Goal: Task Accomplishment & Management: Use online tool/utility

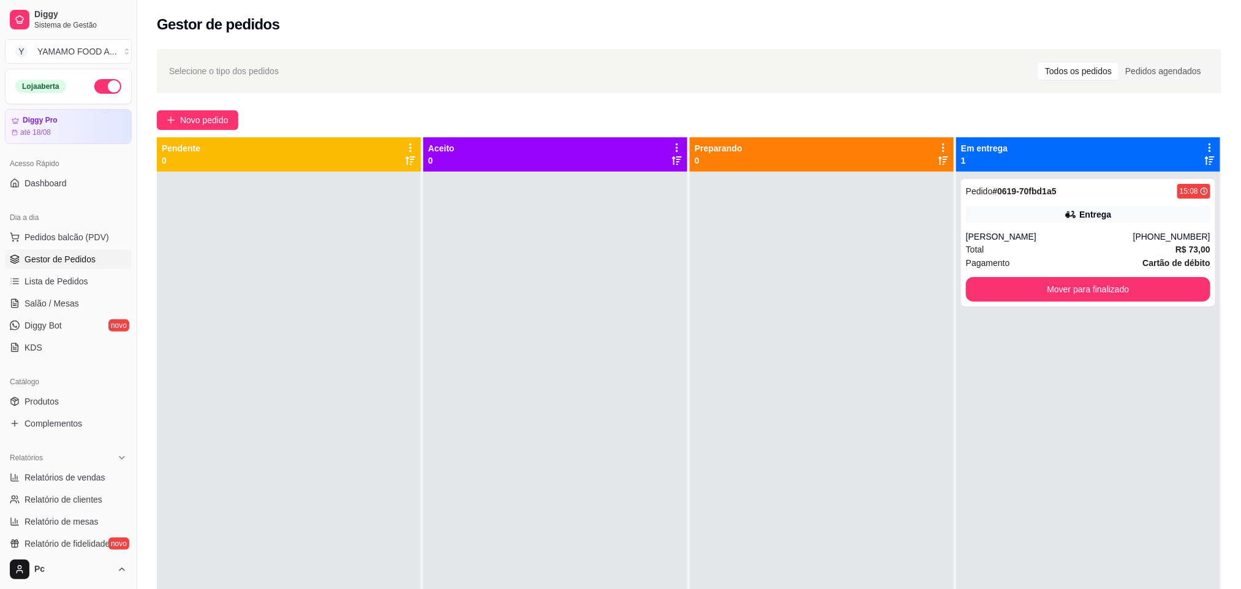
click at [230, 114] on button "Novo pedido" at bounding box center [197, 120] width 81 height 20
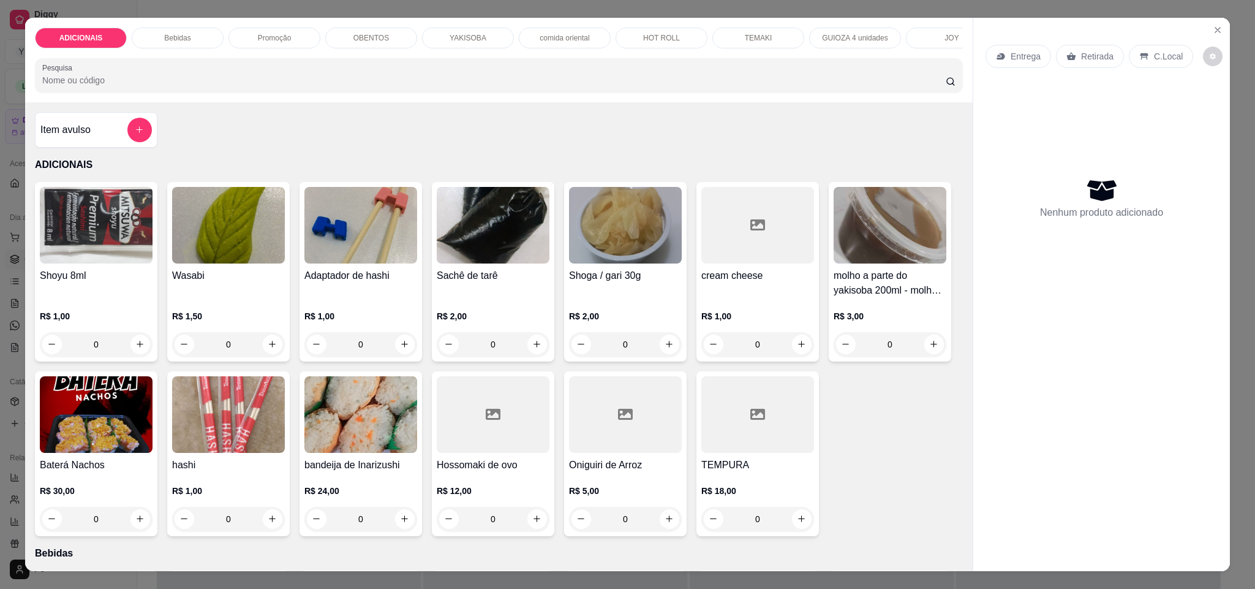
click at [482, 37] on div "YAKISOBA" at bounding box center [468, 38] width 92 height 21
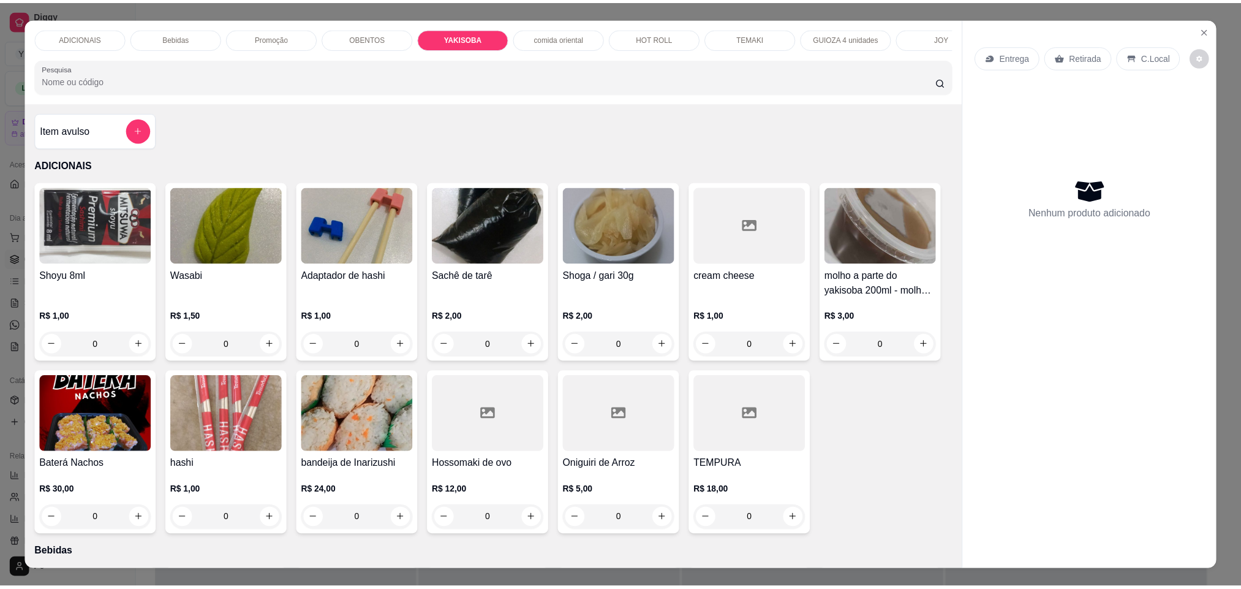
scroll to position [21, 0]
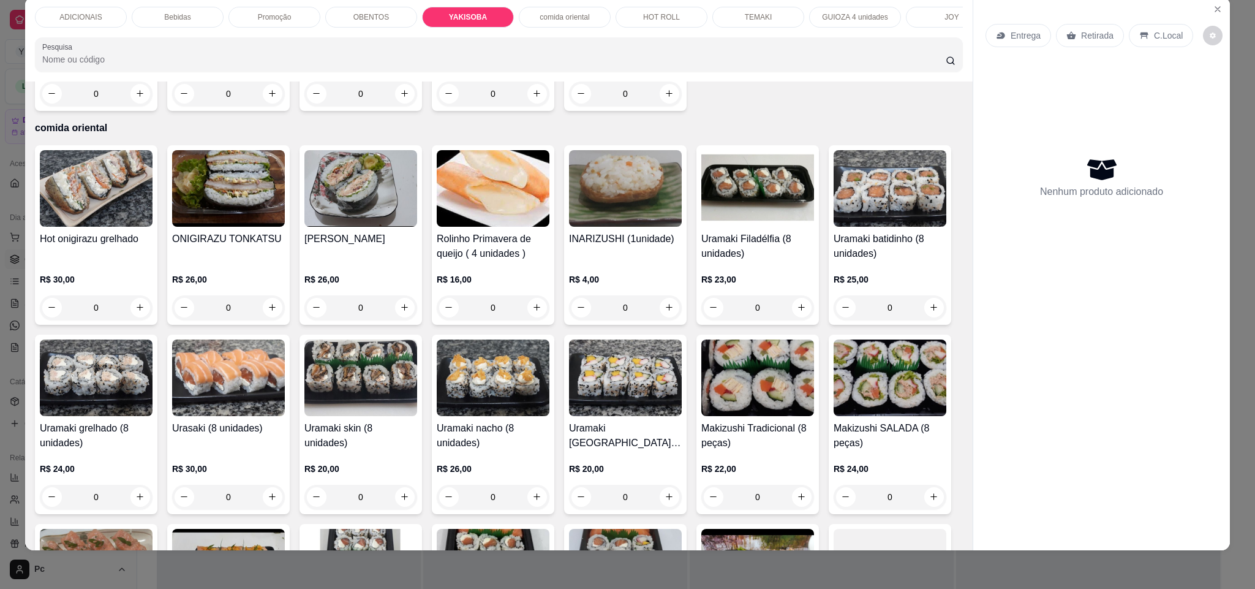
type input "1"
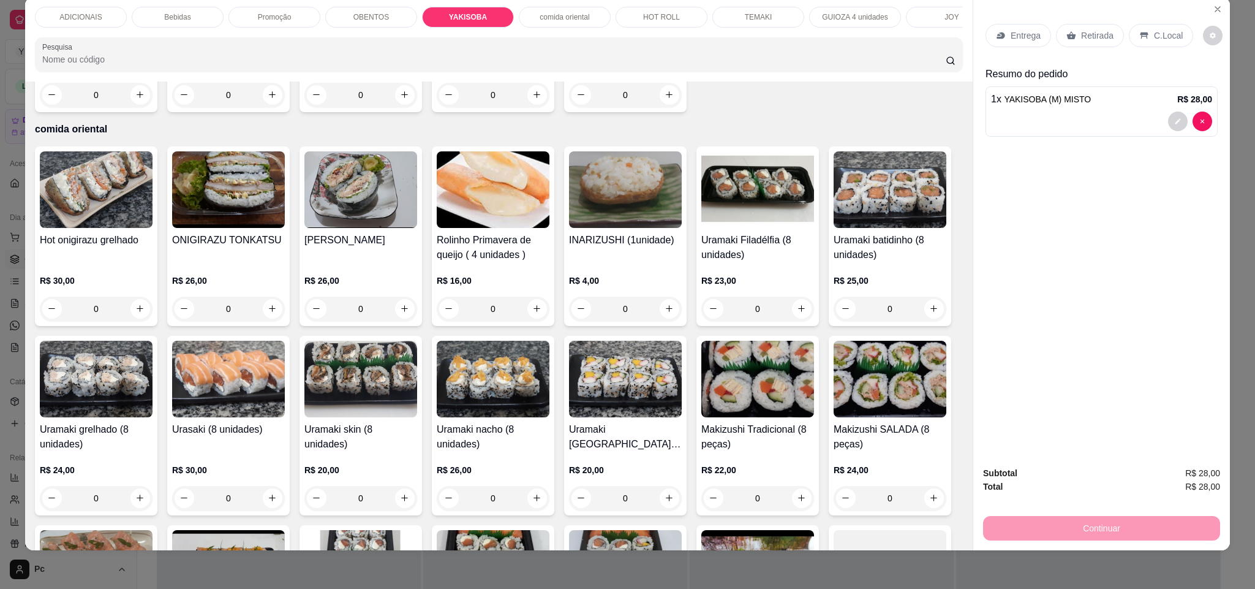
click at [992, 41] on div "Entrega" at bounding box center [1019, 35] width 66 height 23
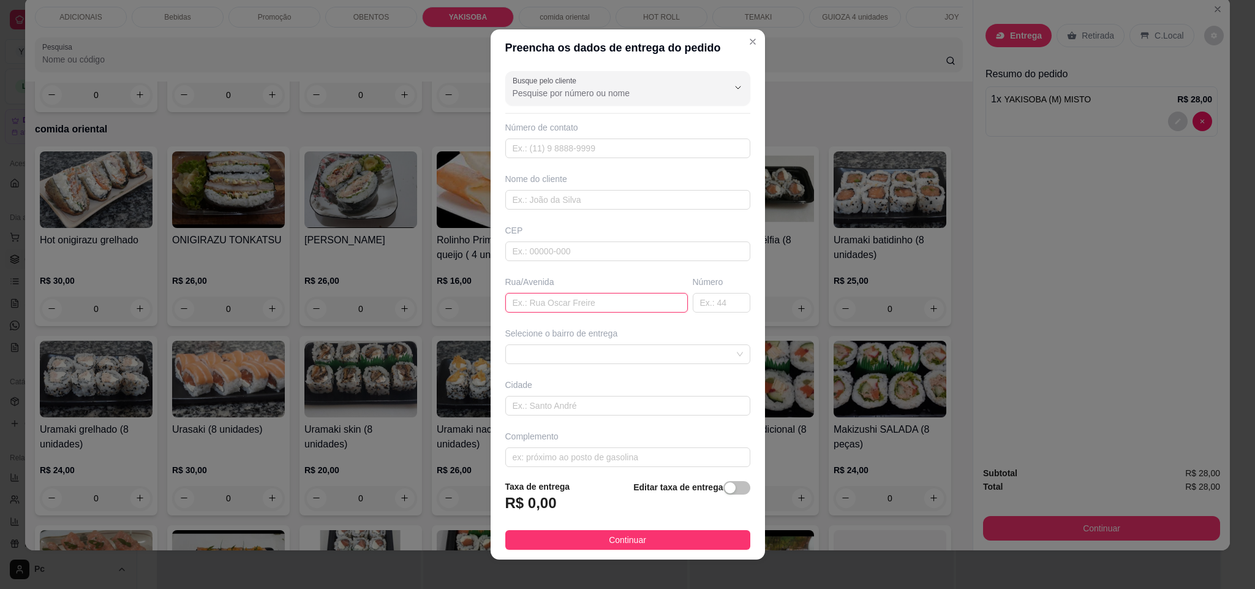
click at [603, 307] on input "text" at bounding box center [596, 303] width 183 height 20
type input "golsalves dias"
click at [693, 306] on input "text" at bounding box center [722, 303] width 58 height 20
type input "137"
drag, startPoint x: 499, startPoint y: 305, endPoint x: 596, endPoint y: 313, distance: 97.7
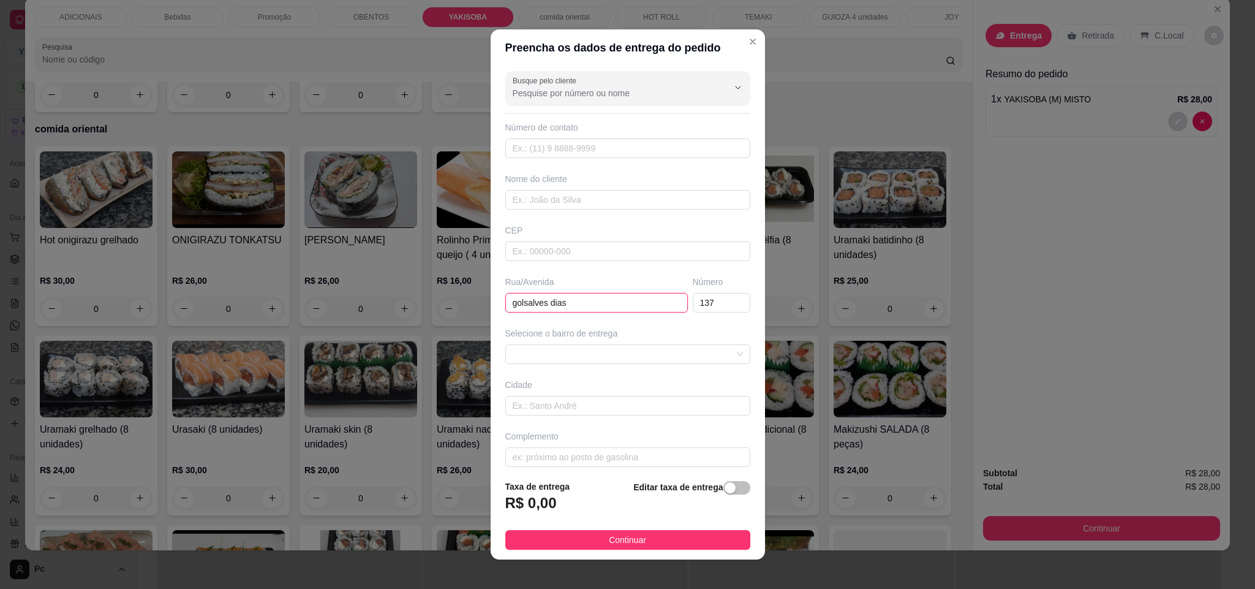
click at [596, 312] on input "golsalves dias" at bounding box center [596, 303] width 183 height 20
paste input "[PERSON_NAME],"
type input "[PERSON_NAME]"
click at [725, 486] on div "button" at bounding box center [730, 487] width 11 height 11
click at [572, 512] on input "0,00" at bounding box center [571, 507] width 131 height 23
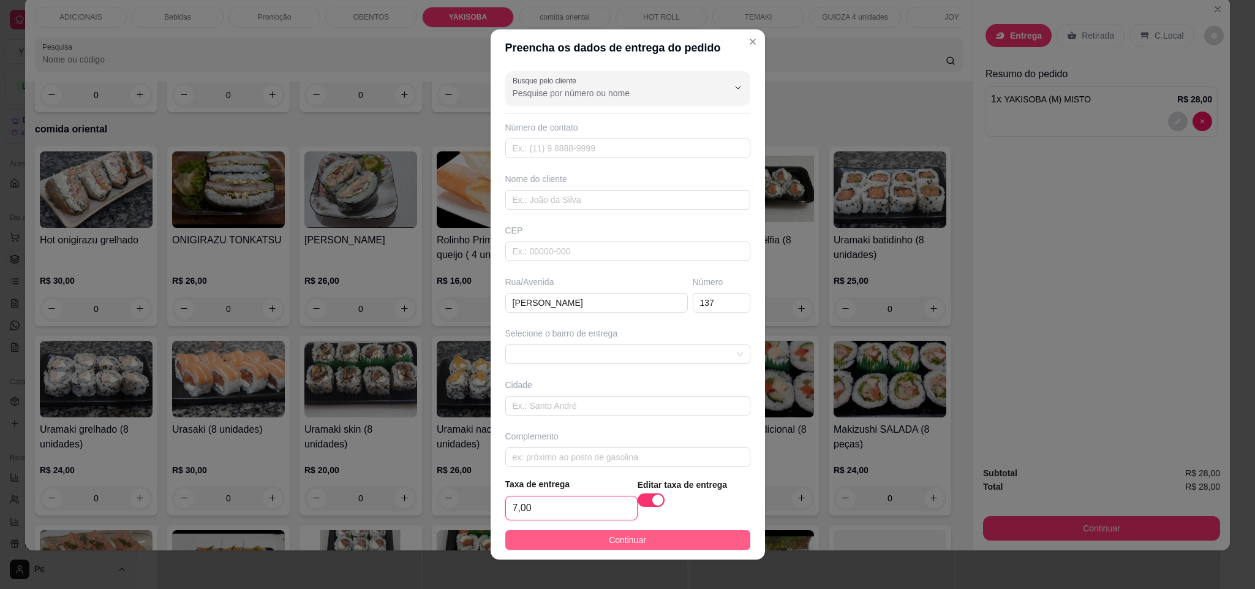
type input "7,00"
click at [586, 538] on button "Continuar" at bounding box center [627, 540] width 245 height 20
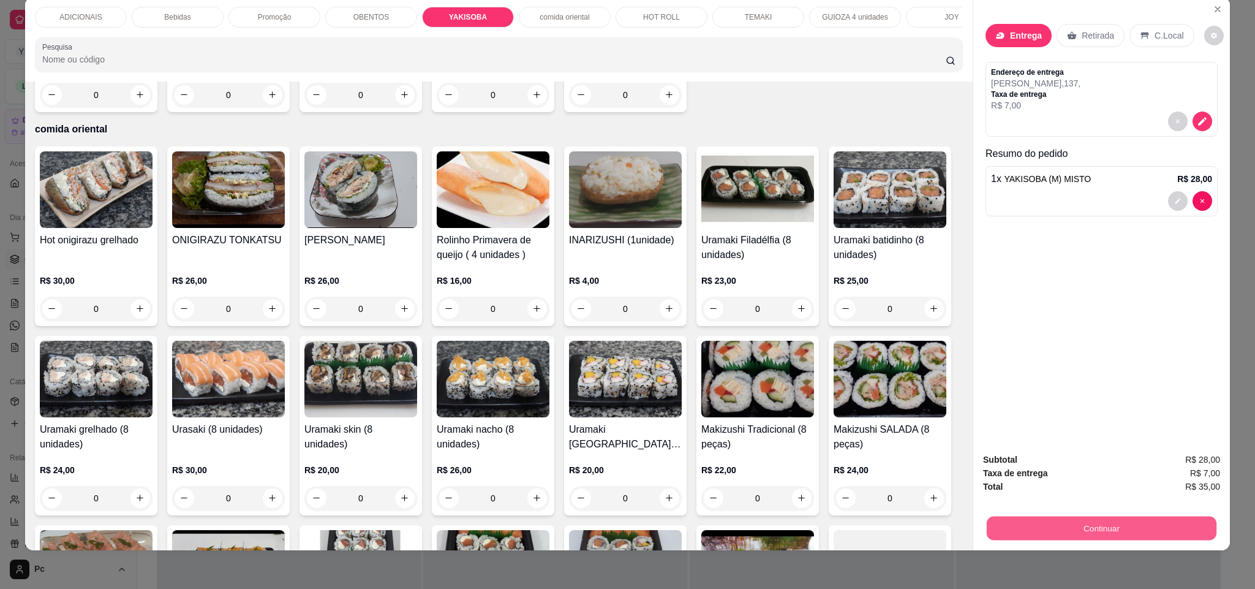
click at [1033, 521] on button "Continuar" at bounding box center [1102, 528] width 230 height 24
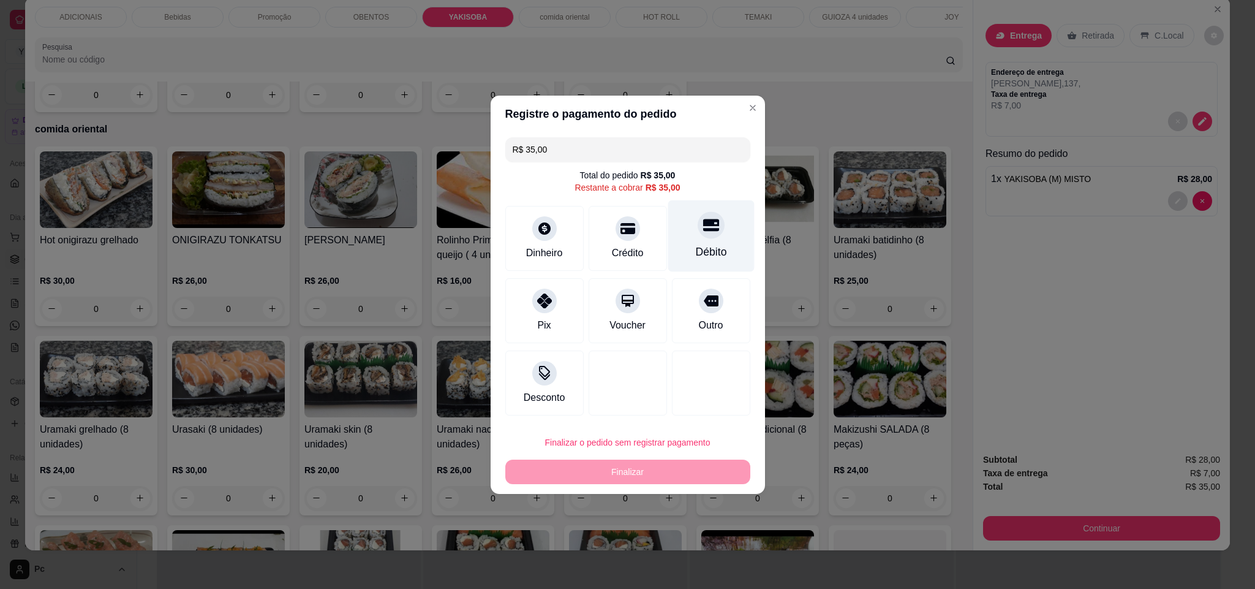
click at [703, 222] on icon at bounding box center [711, 225] width 16 height 12
type input "R$ 0,00"
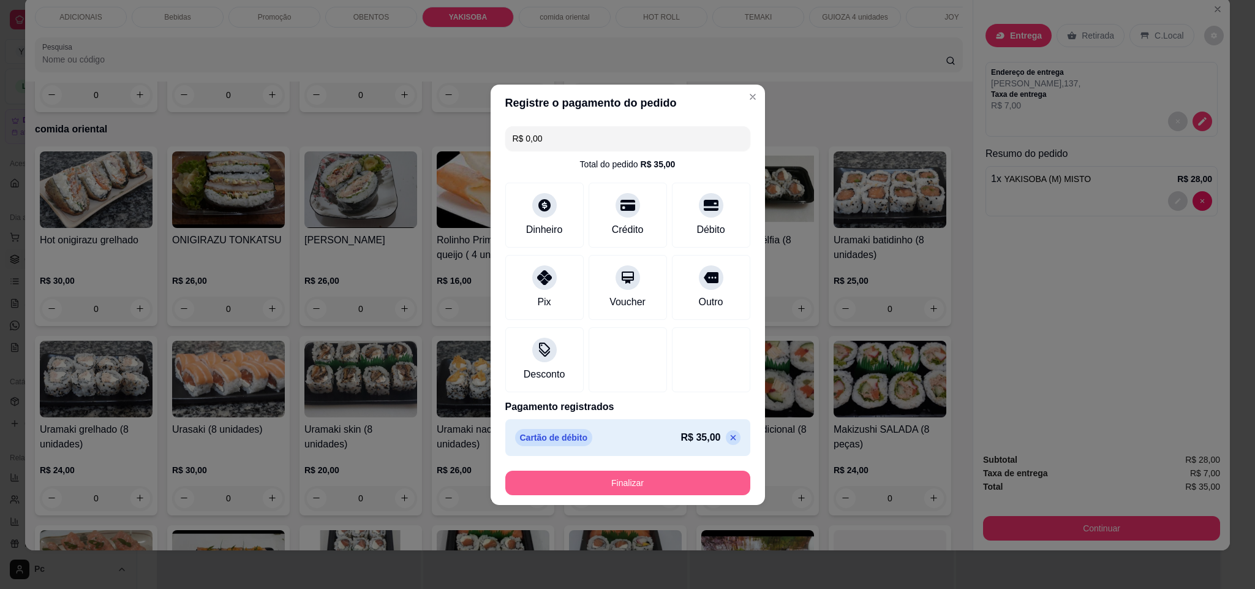
click at [673, 489] on button "Finalizar" at bounding box center [627, 482] width 245 height 25
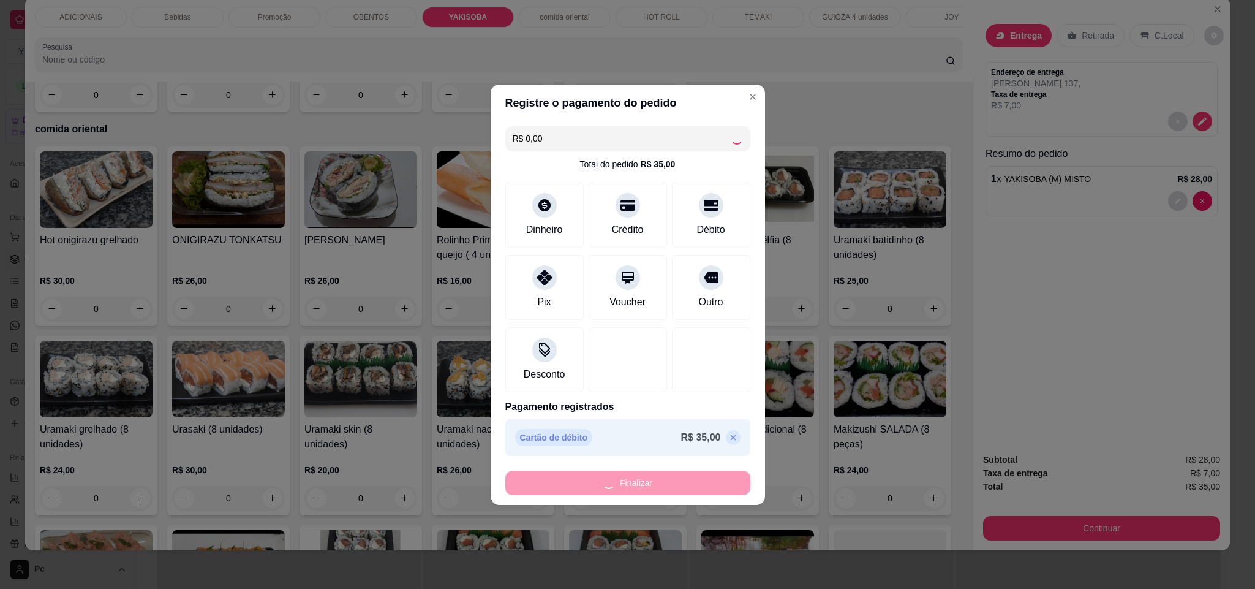
type input "0"
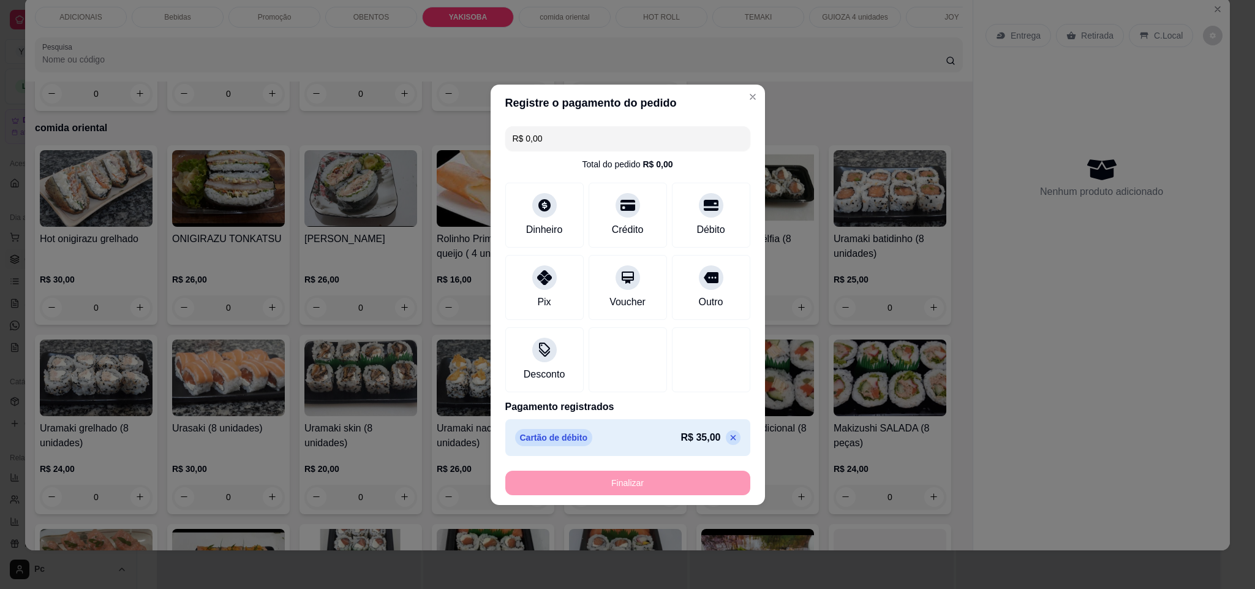
type input "-R$ 35,00"
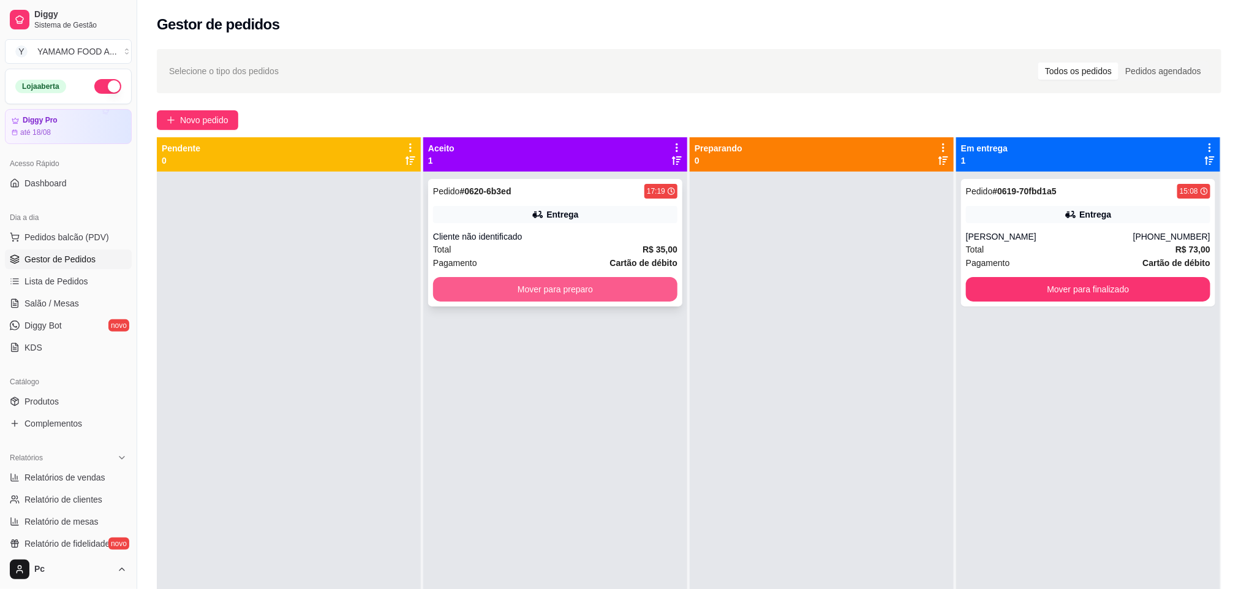
click at [572, 293] on button "Mover para preparo" at bounding box center [555, 289] width 244 height 25
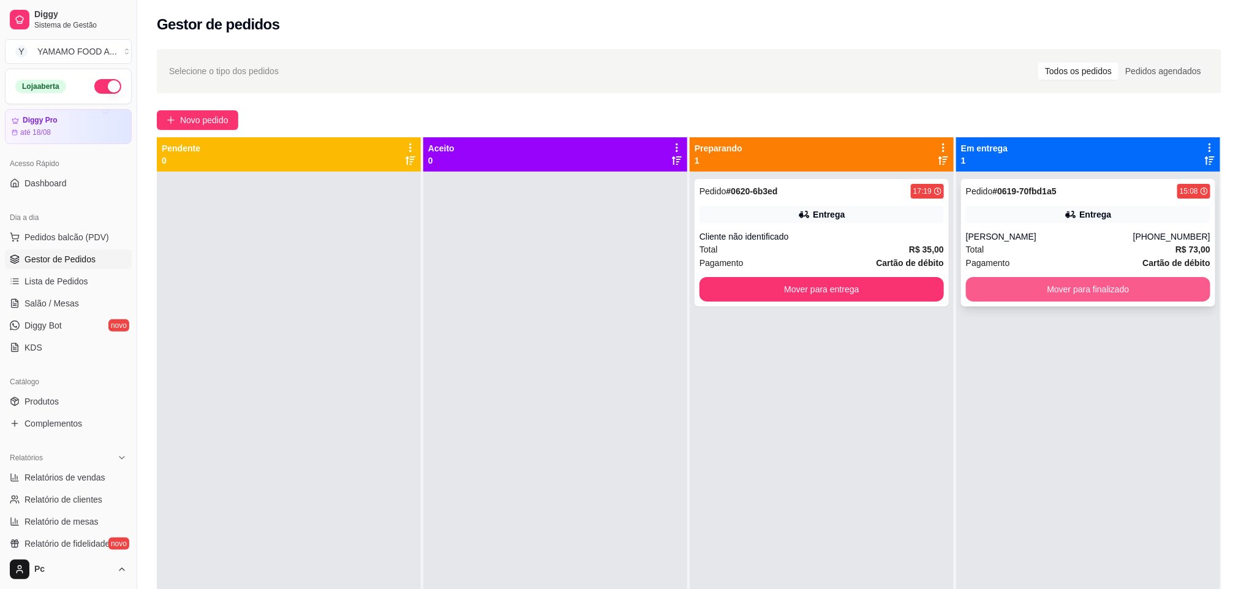
click at [978, 287] on button "Mover para finalizado" at bounding box center [1088, 289] width 244 height 25
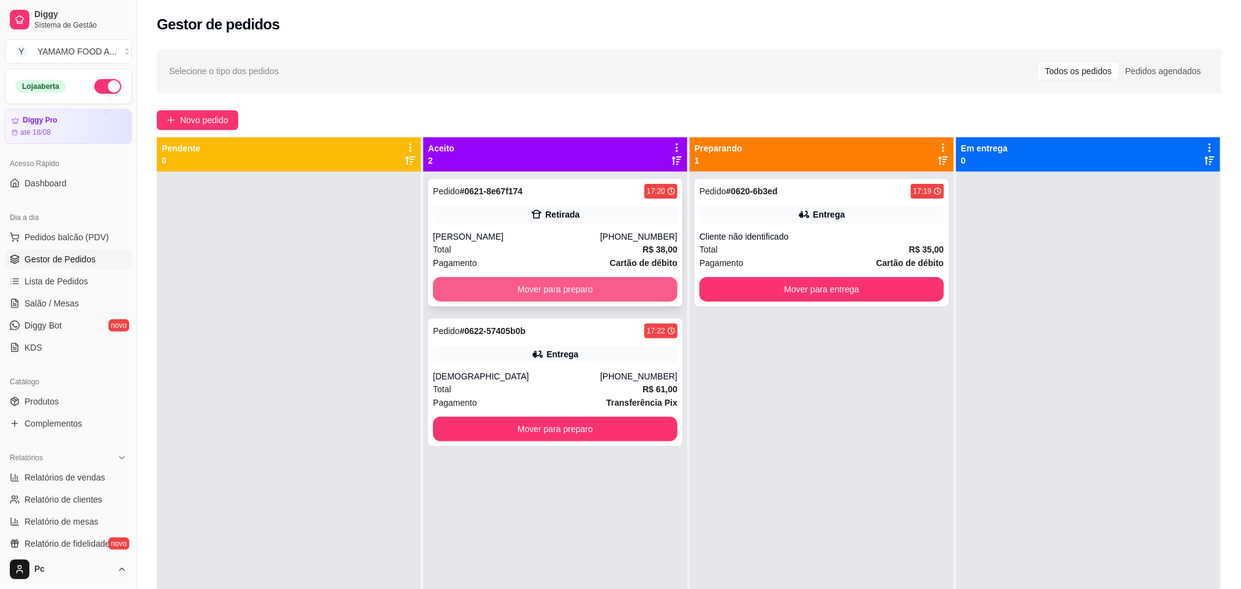
click at [505, 291] on button "Mover para preparo" at bounding box center [555, 289] width 244 height 25
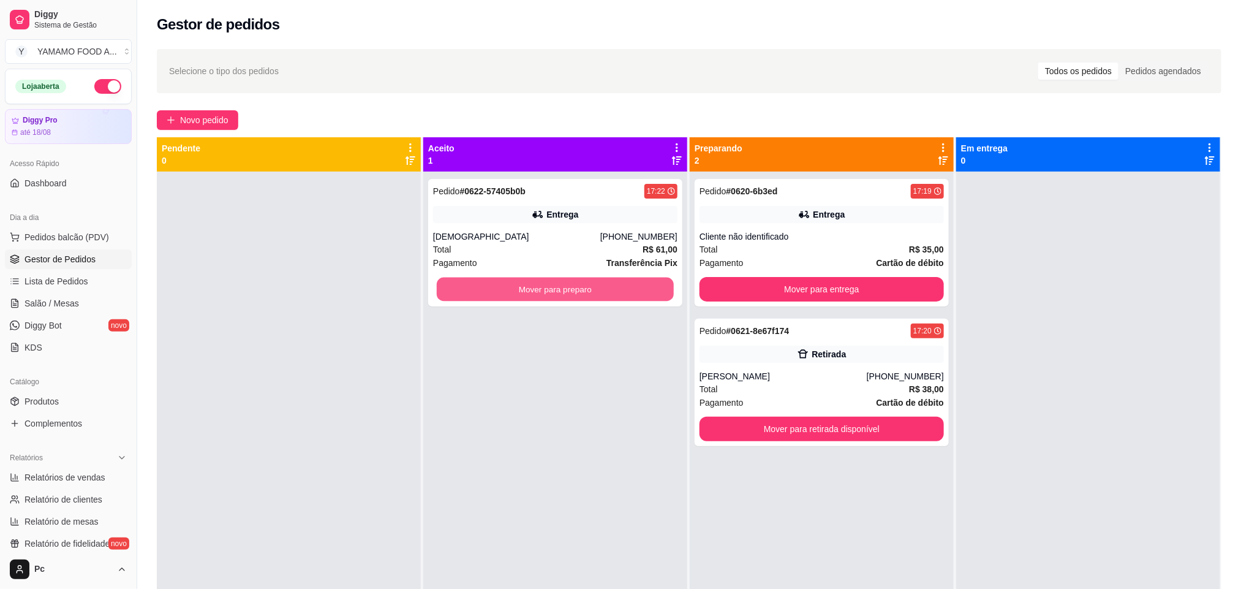
click at [505, 291] on button "Mover para preparo" at bounding box center [555, 290] width 237 height 24
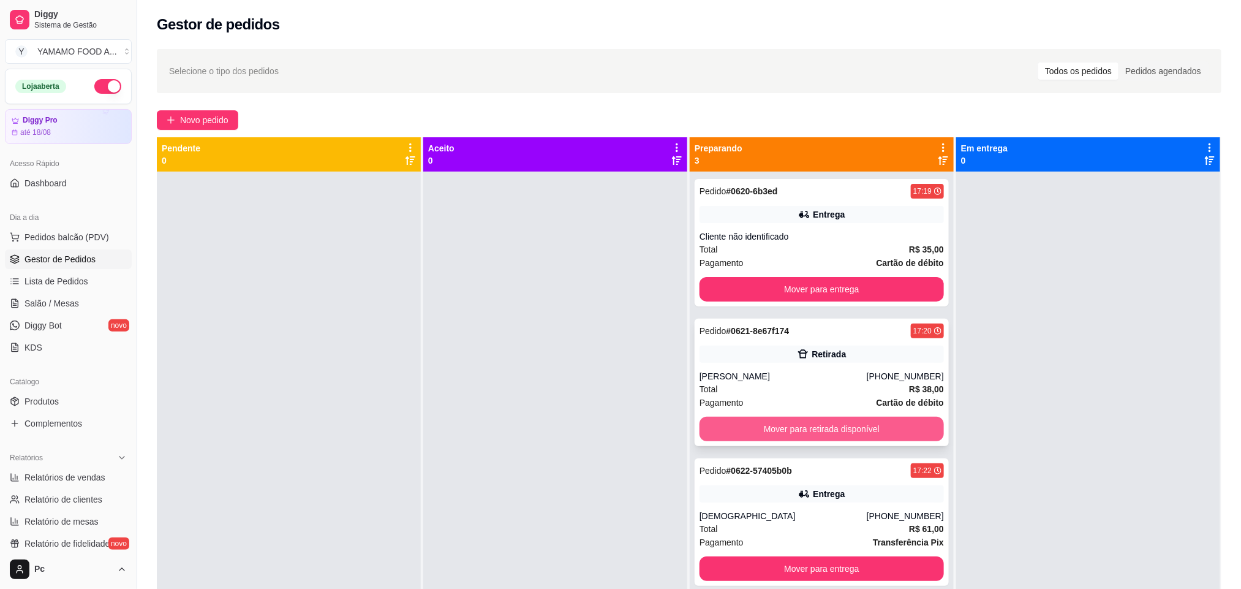
click at [776, 432] on button "Mover para retirada disponível" at bounding box center [822, 429] width 244 height 25
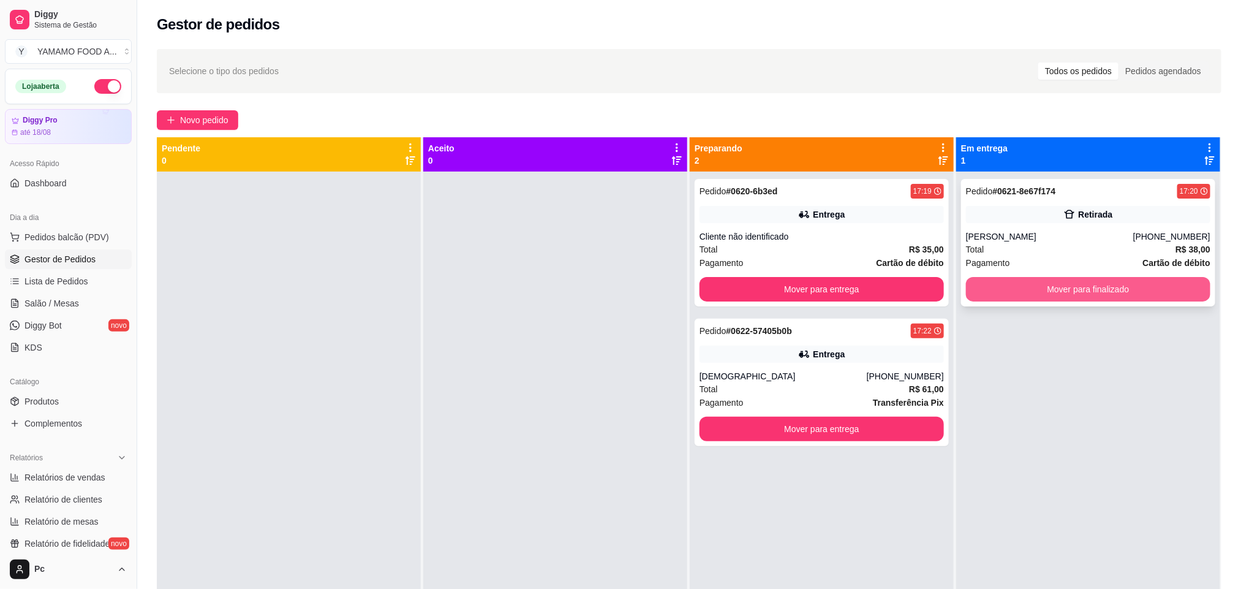
click at [994, 287] on button "Mover para finalizado" at bounding box center [1088, 289] width 244 height 25
